Goal: Transaction & Acquisition: Purchase product/service

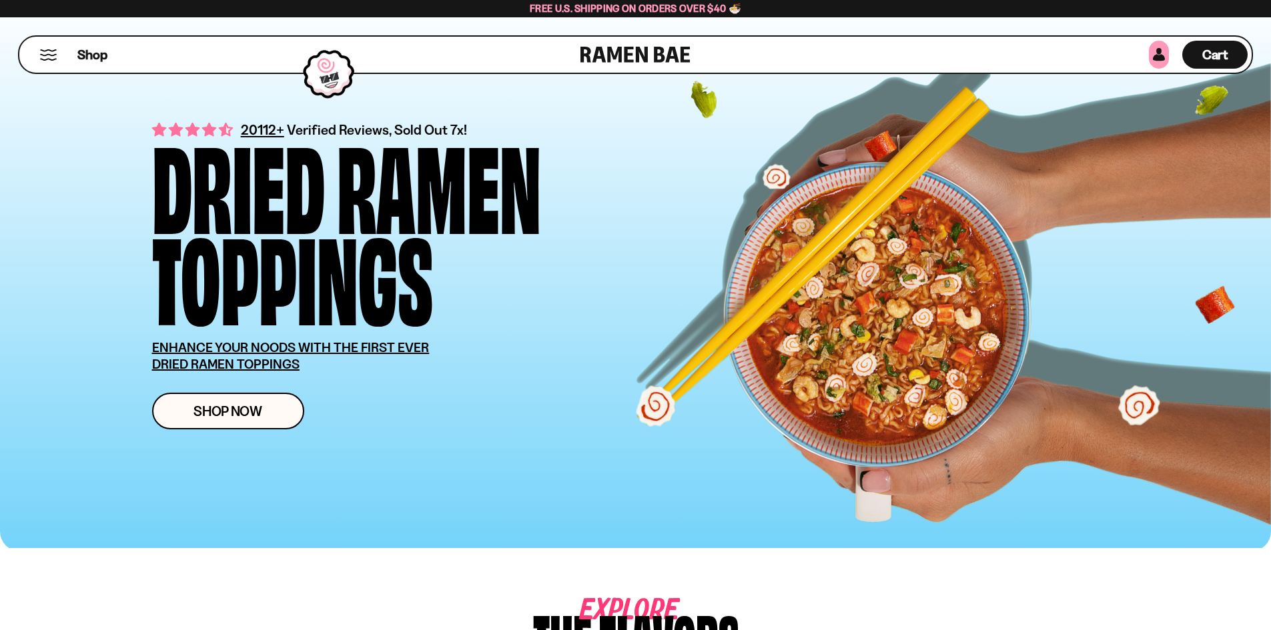
click at [1163, 53] on link at bounding box center [1159, 55] width 20 height 28
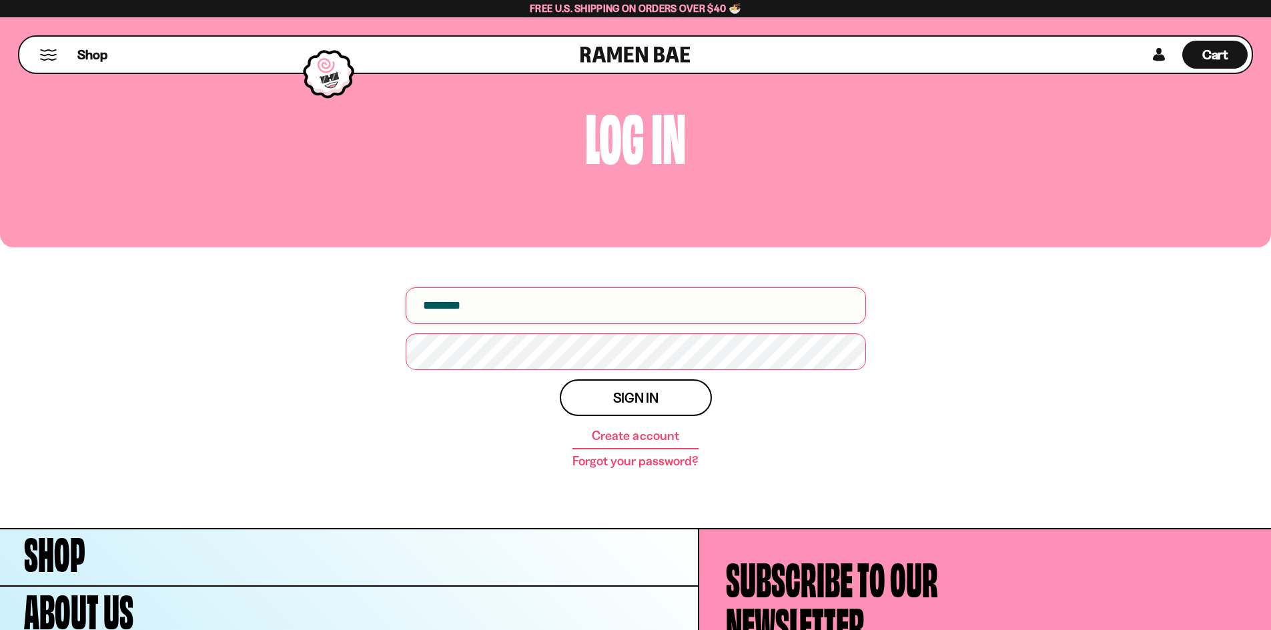
click at [518, 310] on input "email" at bounding box center [636, 305] width 460 height 37
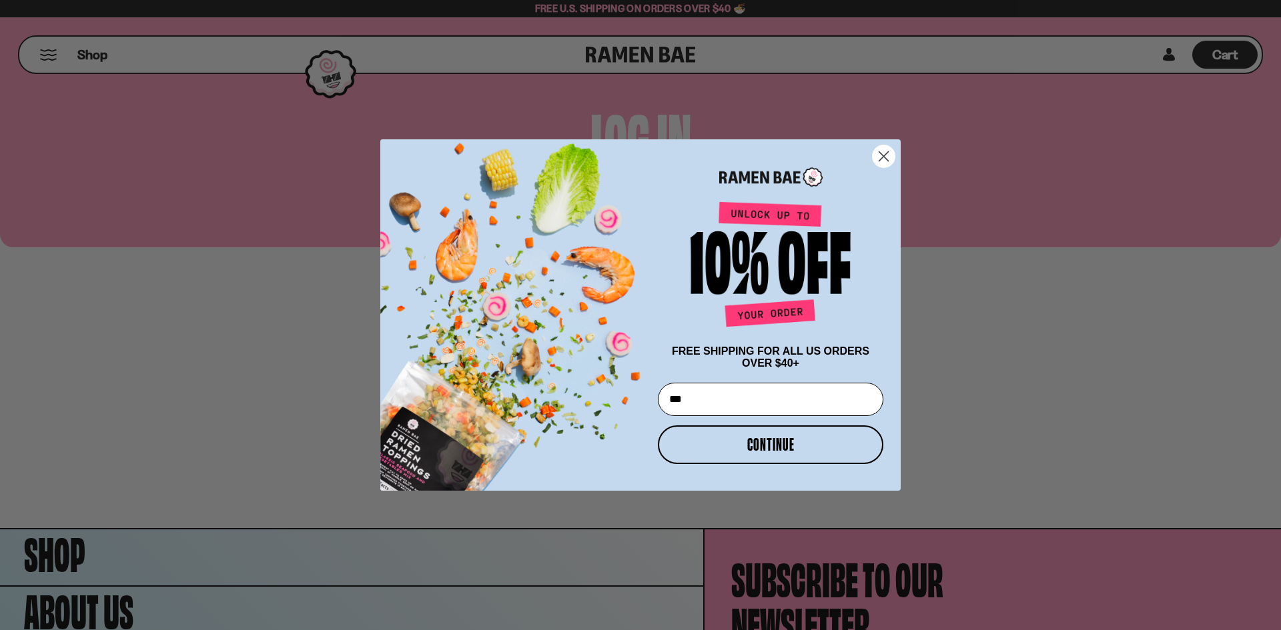
type input "***"
click at [884, 153] on icon "Close dialog" at bounding box center [883, 156] width 9 height 9
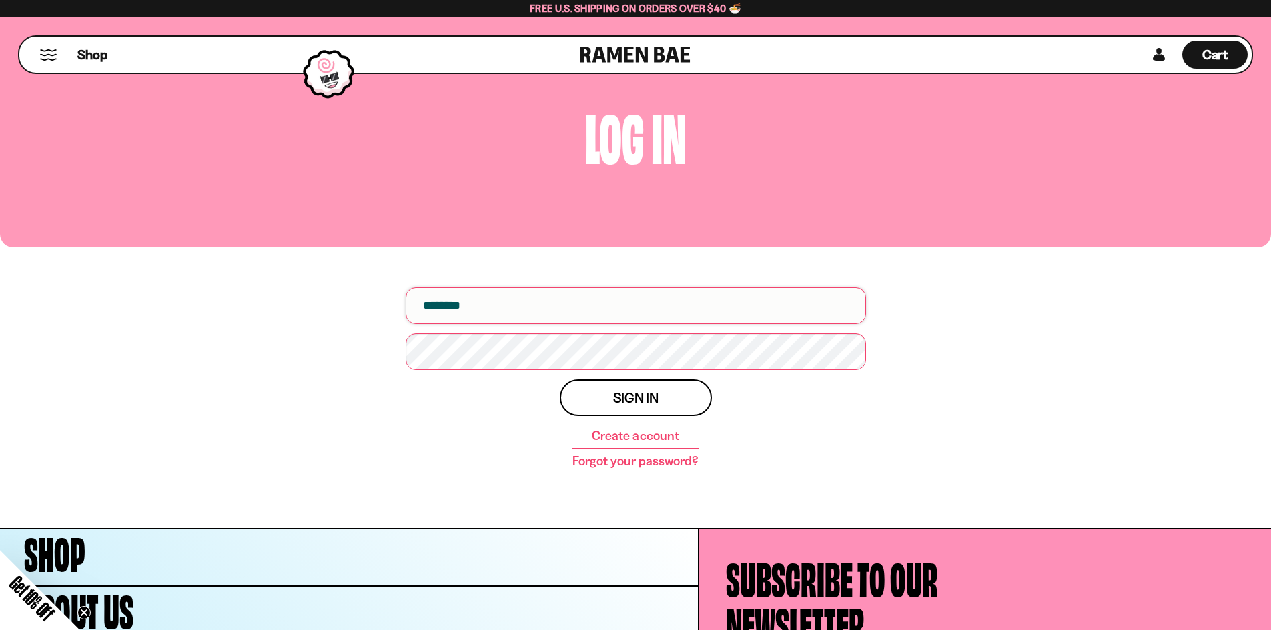
click at [472, 316] on input "email" at bounding box center [636, 305] width 460 height 37
type input "**********"
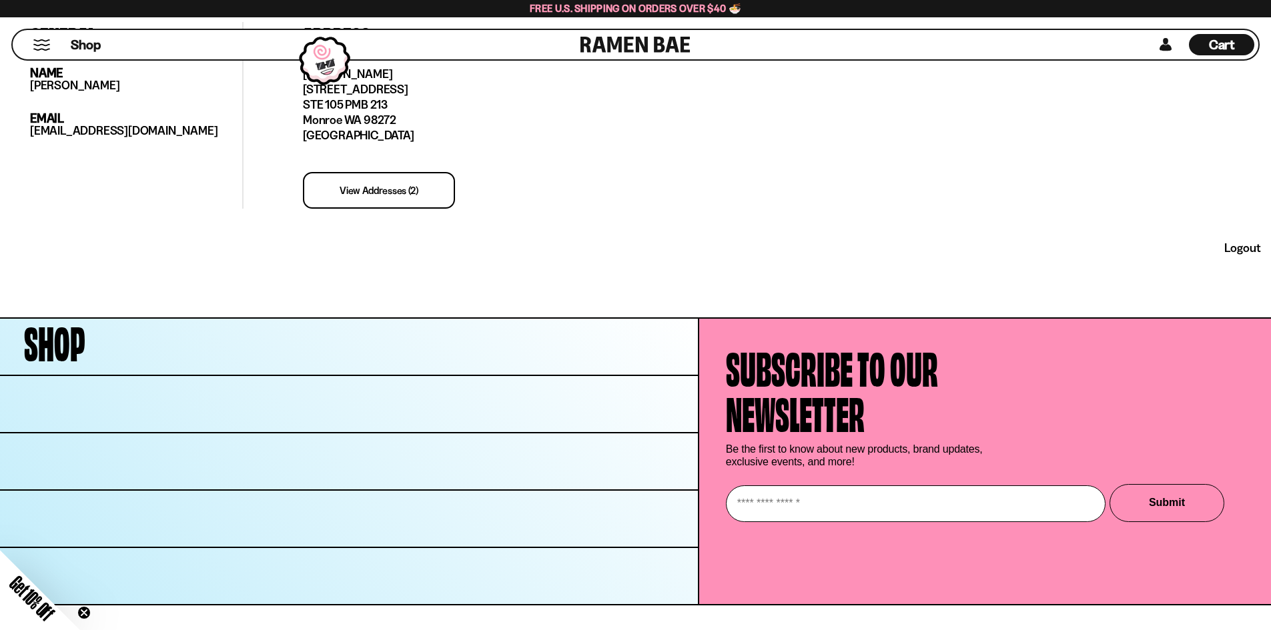
scroll to position [410, 0]
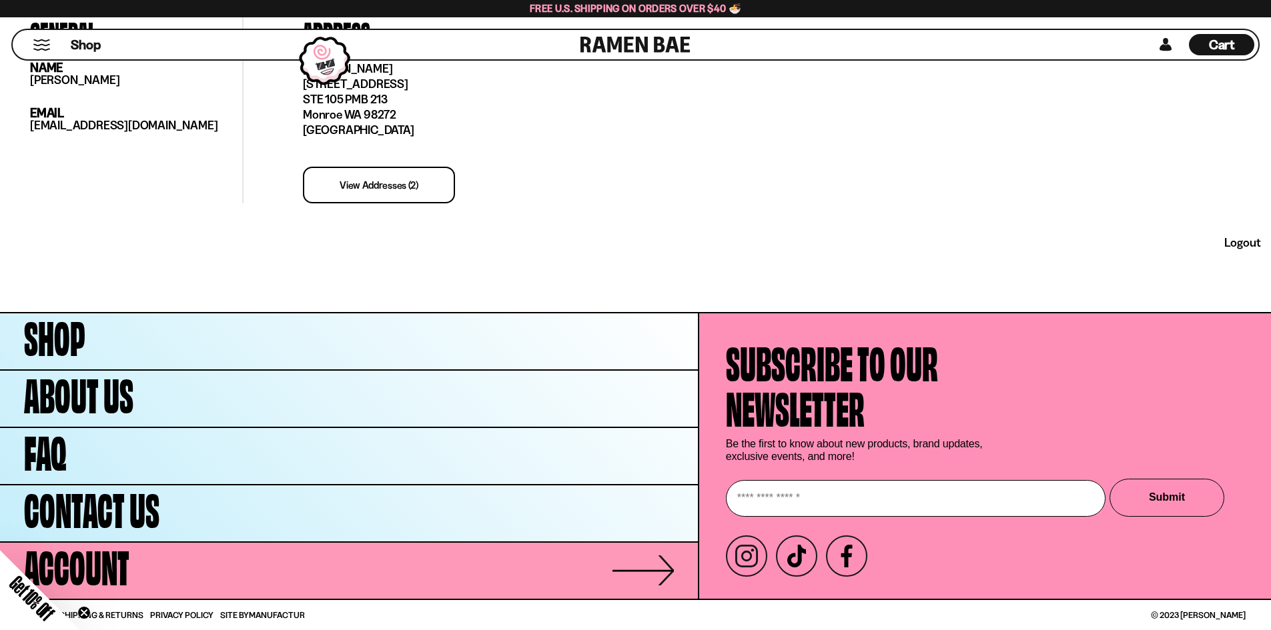
click at [103, 566] on span "Account" at bounding box center [76, 564] width 105 height 45
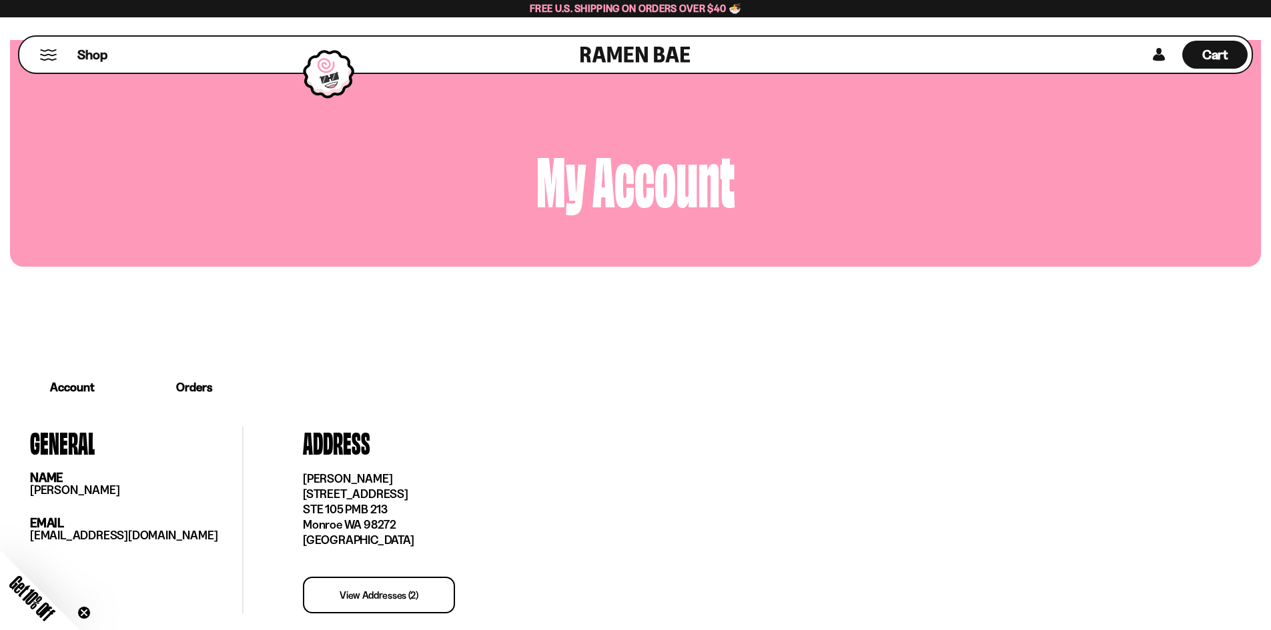
click at [183, 389] on link "Orders" at bounding box center [194, 387] width 119 height 41
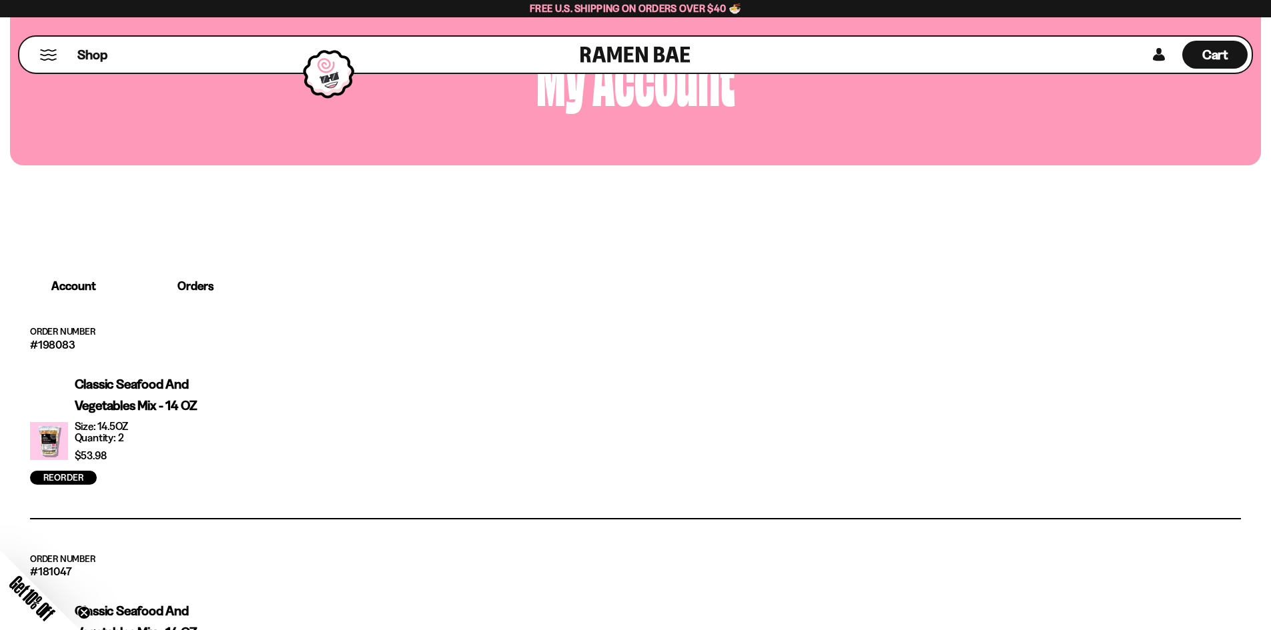
scroll to position [133, 0]
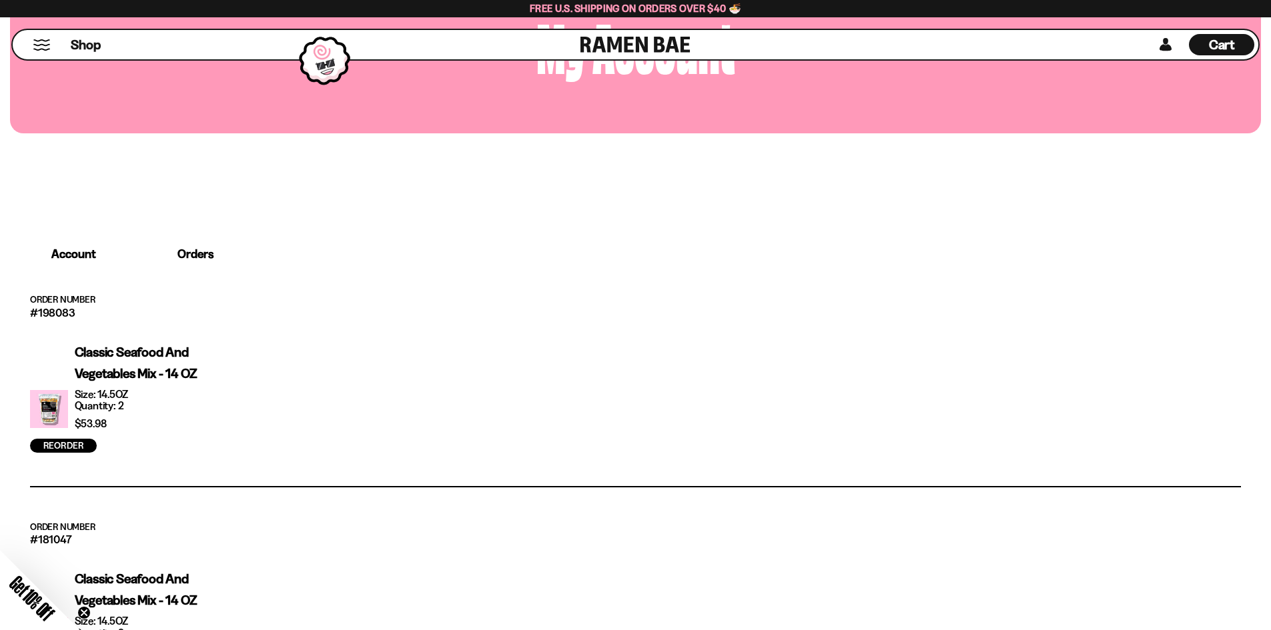
click at [61, 447] on link "Reorder" at bounding box center [63, 446] width 67 height 14
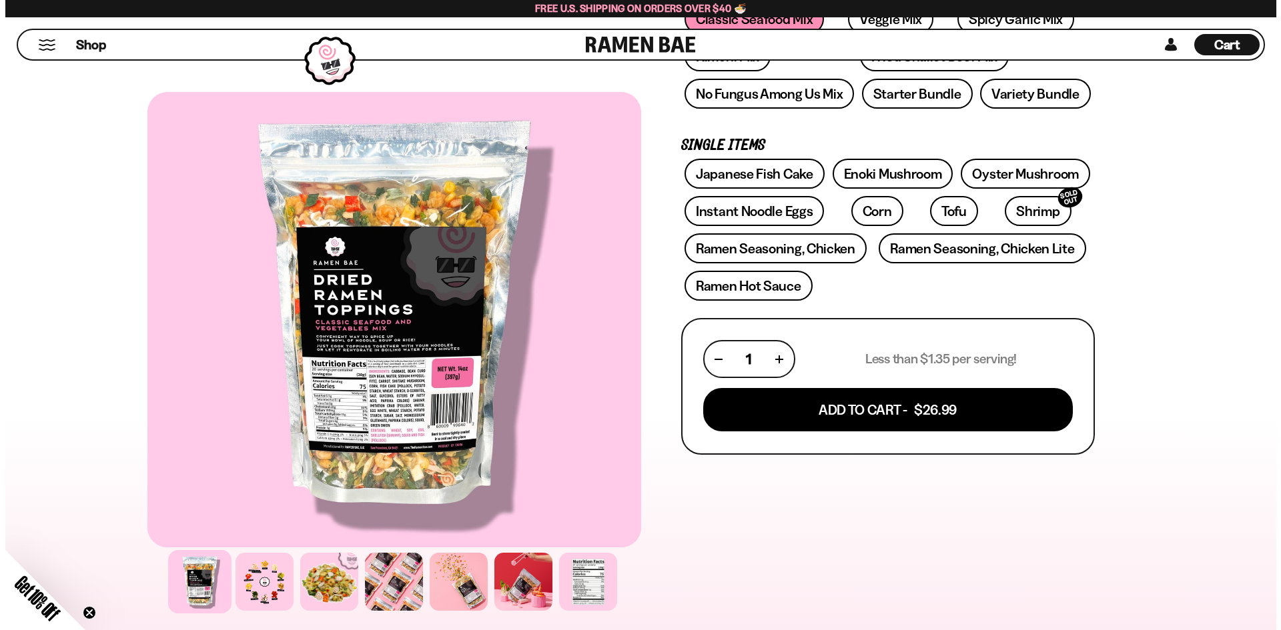
scroll to position [334, 0]
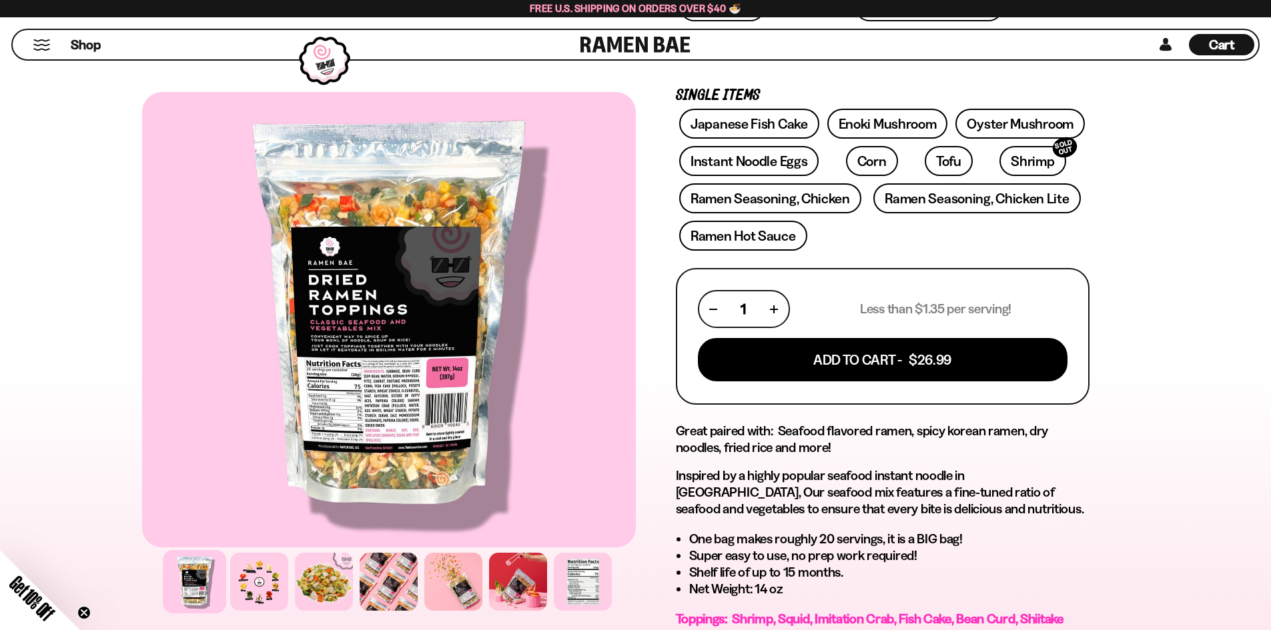
click at [768, 310] on div "1" at bounding box center [744, 309] width 68 height 17
click at [774, 310] on button "button" at bounding box center [773, 309] width 7 height 7
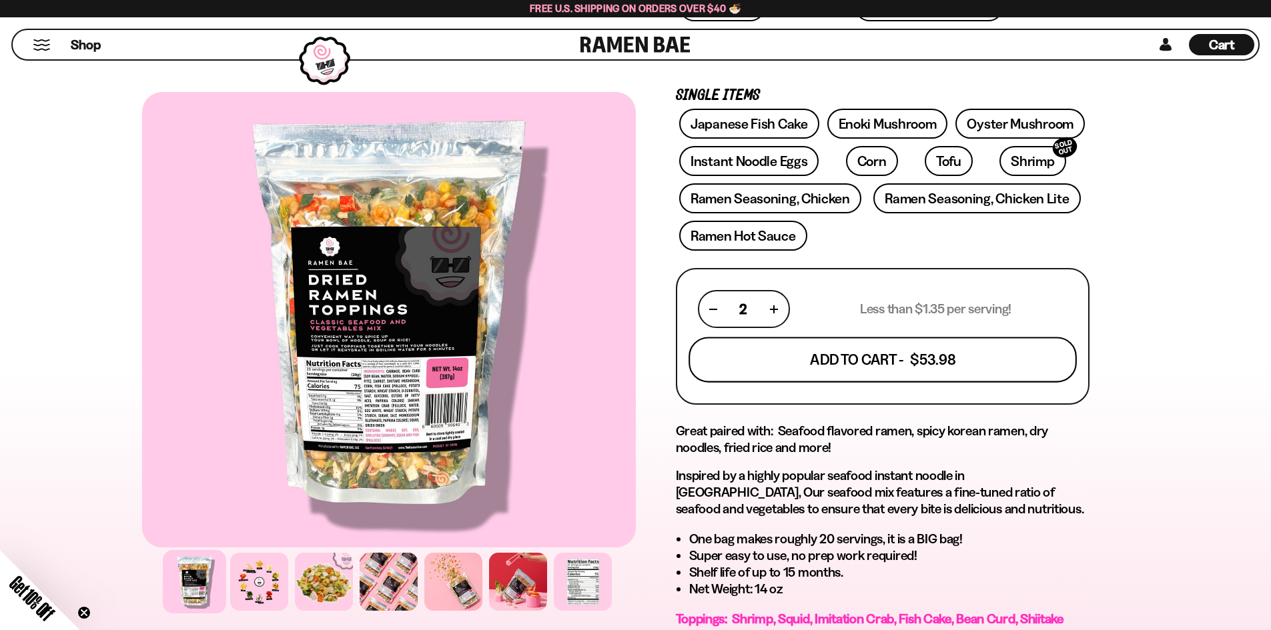
click at [872, 355] on button "Add To Cart - $53.98" at bounding box center [882, 360] width 388 height 45
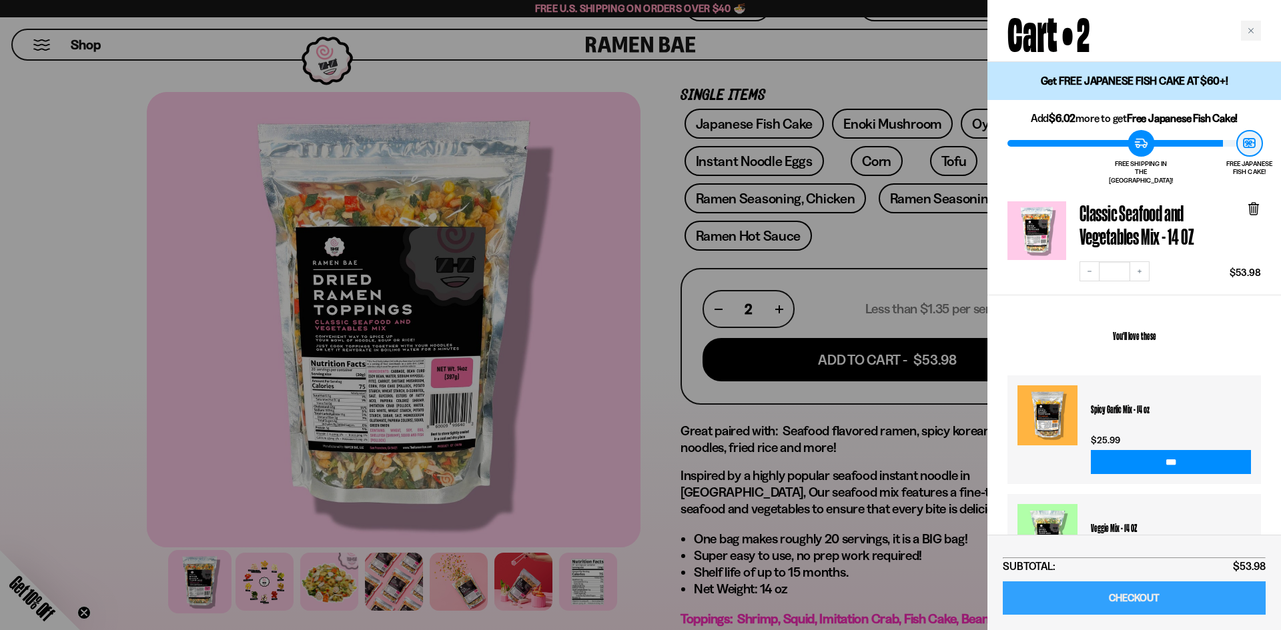
click at [1173, 596] on link "CHECKOUT" at bounding box center [1134, 599] width 263 height 34
